Goal: Navigation & Orientation: Go to known website

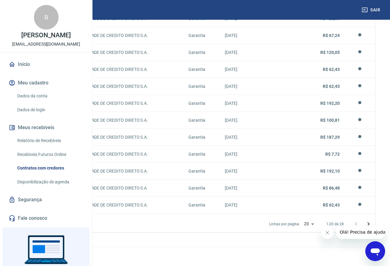
scroll to position [552, 0]
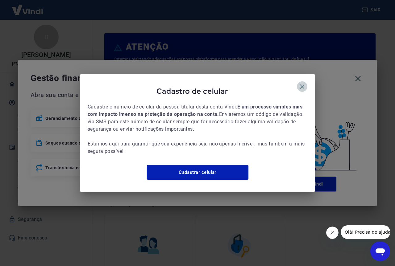
drag, startPoint x: 301, startPoint y: 82, endPoint x: 345, endPoint y: 89, distance: 44.9
click at [301, 83] on icon "button" at bounding box center [301, 86] width 7 height 7
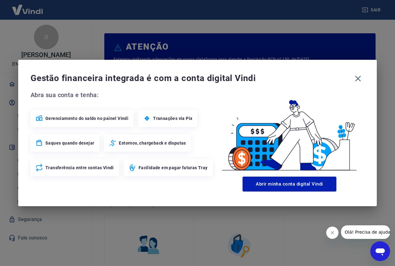
click at [350, 81] on span "Gestão financeira integrada é com a conta digital Vindi" at bounding box center [191, 78] width 321 height 12
click at [353, 81] on button "button" at bounding box center [357, 78] width 13 height 13
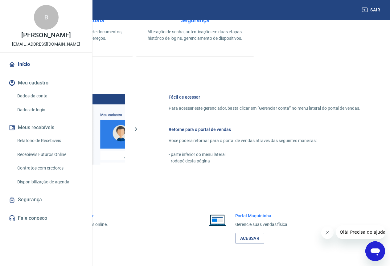
scroll to position [304, 0]
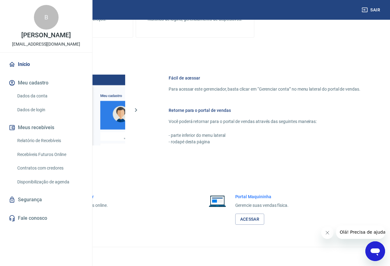
click at [82, 215] on link "Acessar" at bounding box center [67, 219] width 29 height 11
